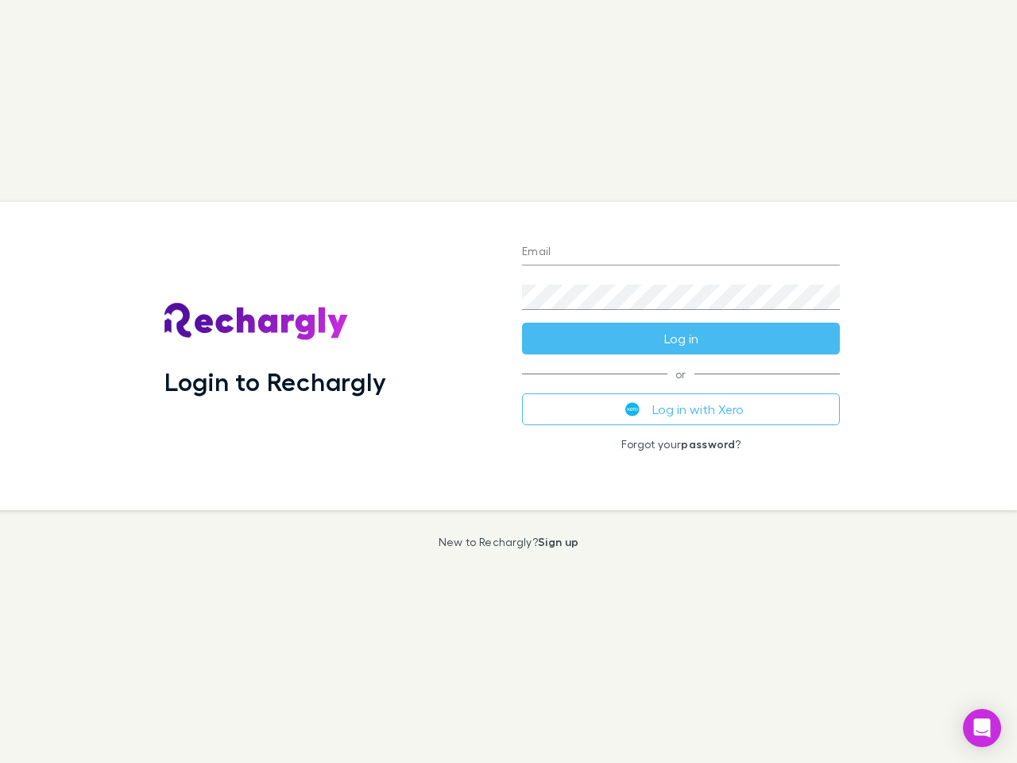
click at [509, 381] on div "Login to Rechargly" at bounding box center [331, 356] width 358 height 308
click at [681, 253] on input "Email" at bounding box center [681, 252] width 318 height 25
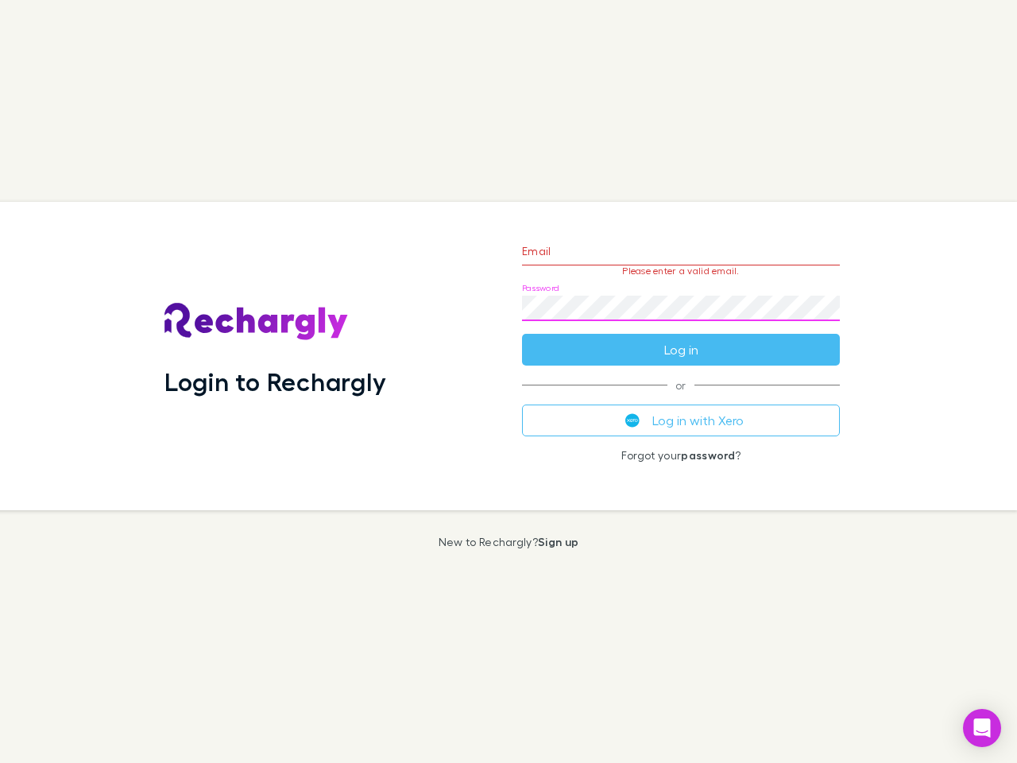
click at [681, 338] on form "Email Please enter a valid email. Password Log in" at bounding box center [681, 296] width 318 height 138
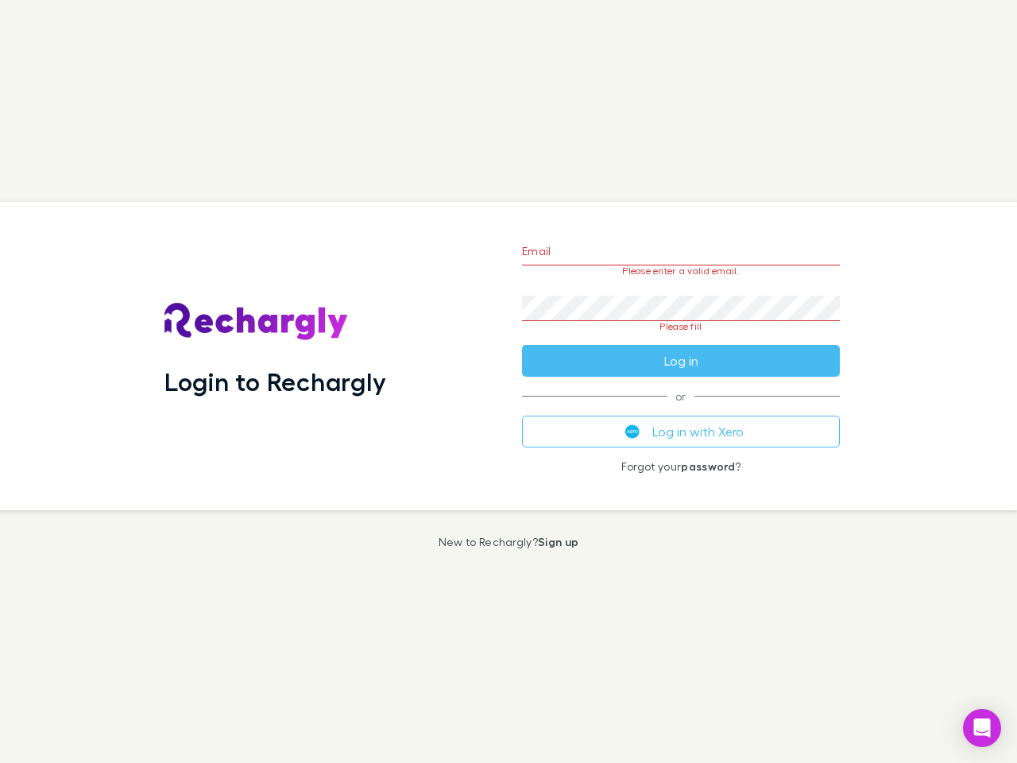
click at [681, 409] on div "Email Please enter a valid email. Password Please fill Log in or Log in with Xe…" at bounding box center [680, 356] width 343 height 308
click at [982, 728] on icon "Open Intercom Messenger" at bounding box center [982, 727] width 17 height 19
